Goal: Find contact information: Find contact information

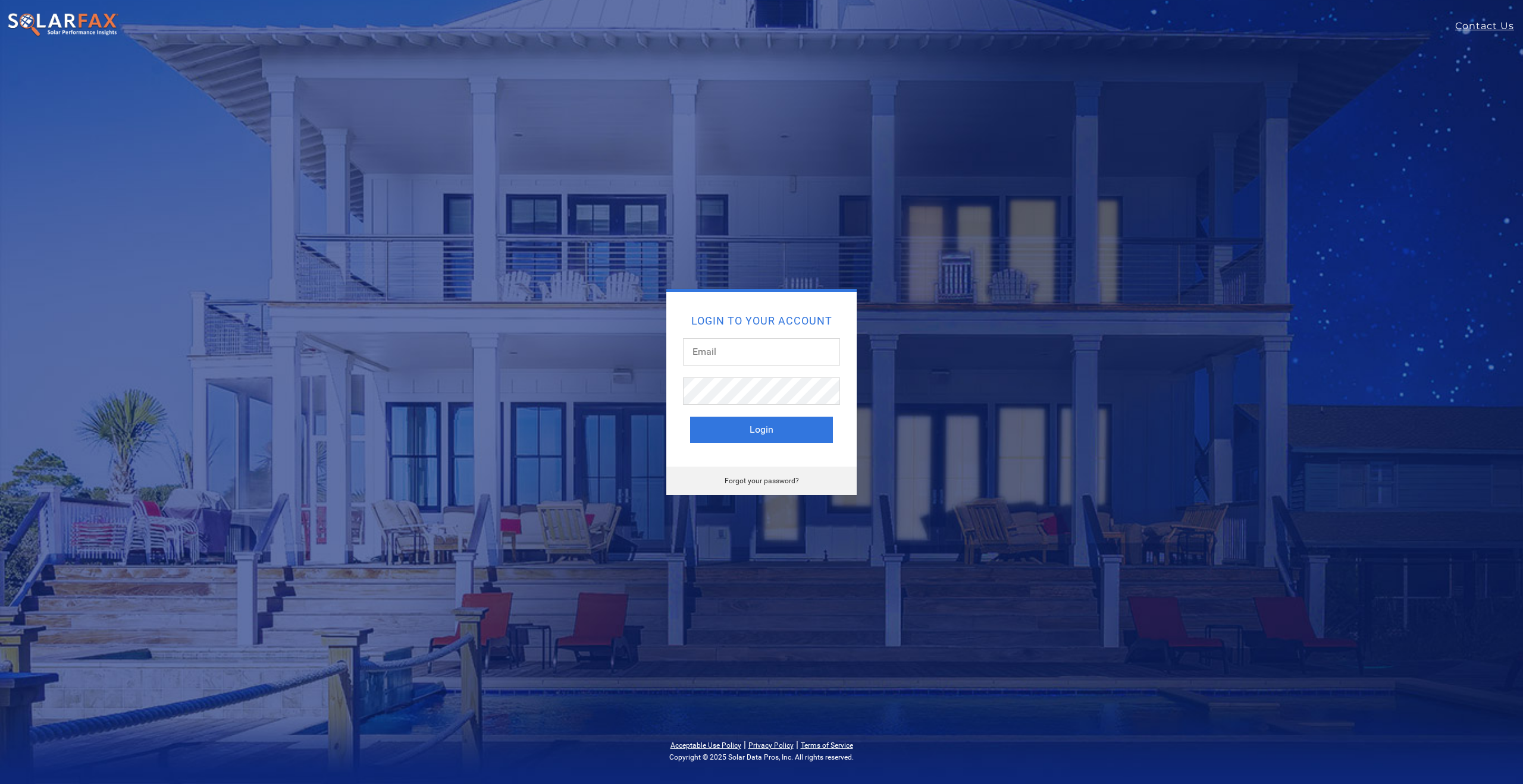
click at [412, 320] on div "Login to your account Login Forgot your password?" at bounding box center [762, 392] width 785 height 207
click at [703, 347] on input "text" at bounding box center [761, 352] width 157 height 28
click at [827, 324] on h2 "Login to your account" at bounding box center [762, 321] width 143 height 11
click at [714, 355] on input "text" at bounding box center [761, 352] width 157 height 28
click at [776, 319] on h2 "Login to your account" at bounding box center [762, 321] width 143 height 11
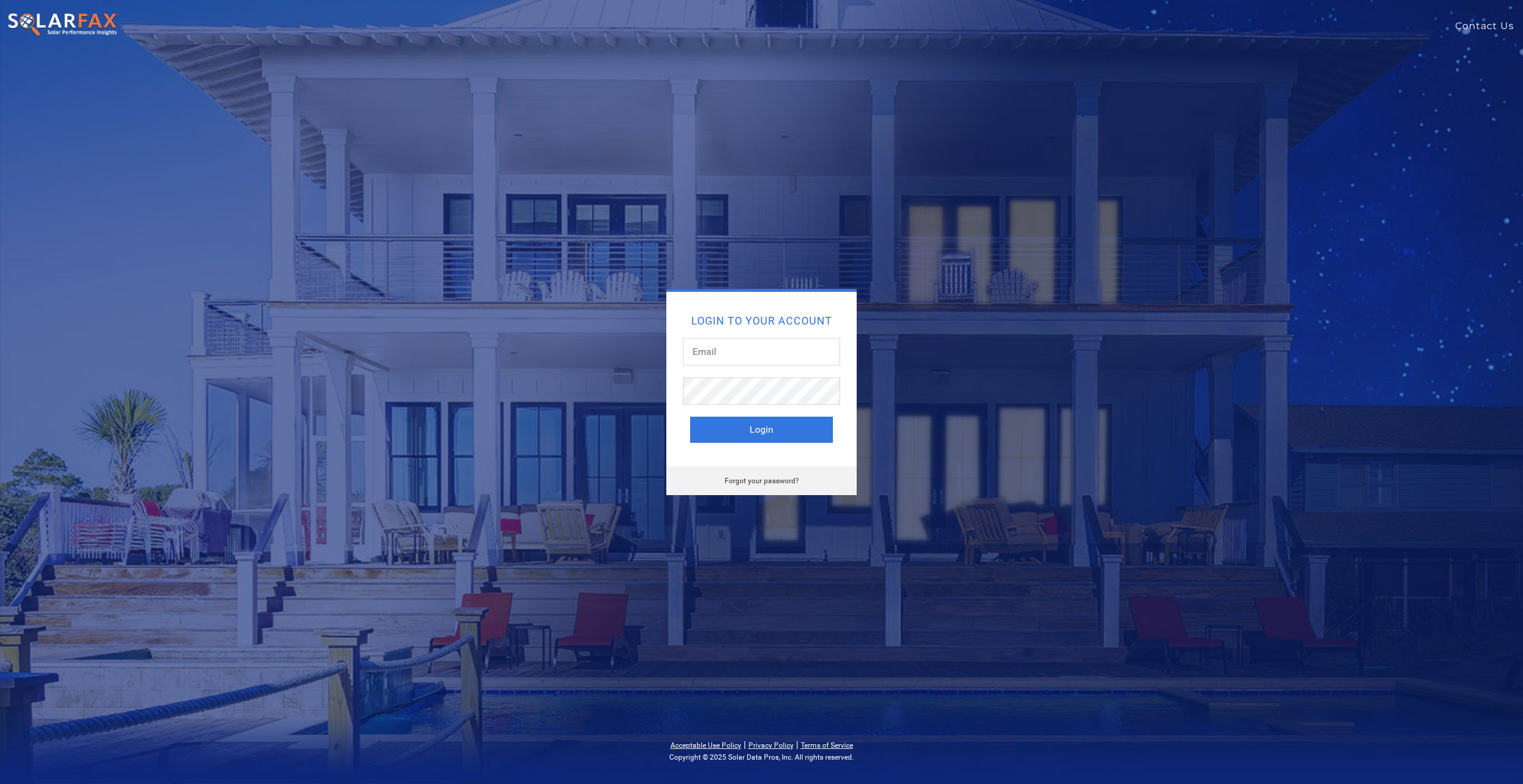
click at [1484, 24] on link "Contact Us" at bounding box center [1489, 26] width 68 height 14
